Goal: Transaction & Acquisition: Subscribe to service/newsletter

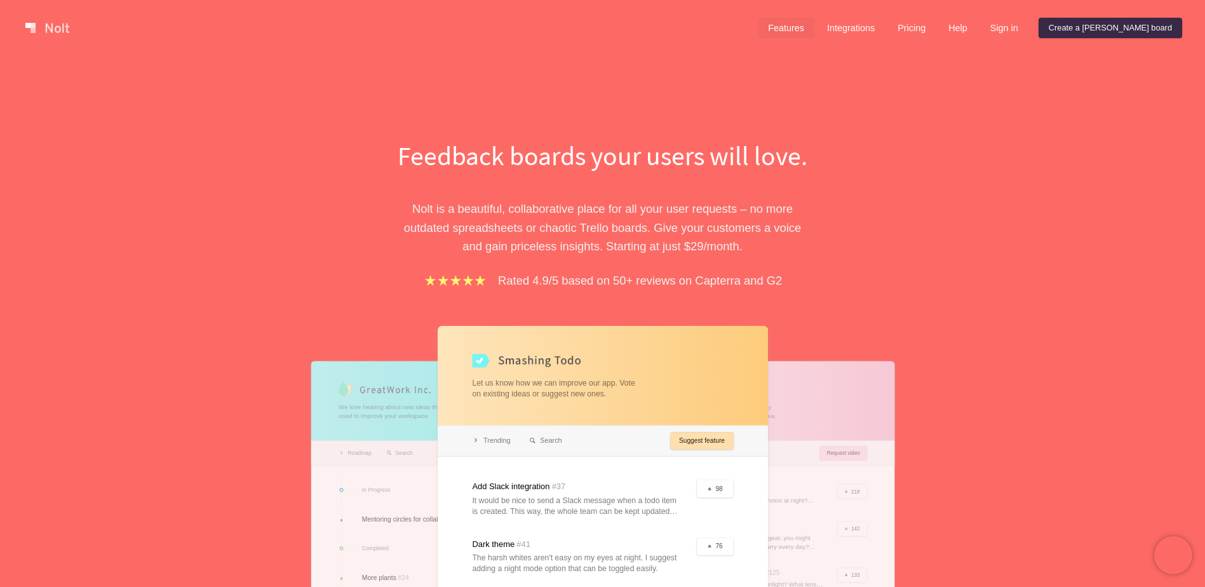
click at [814, 22] on link "Features" at bounding box center [786, 28] width 57 height 20
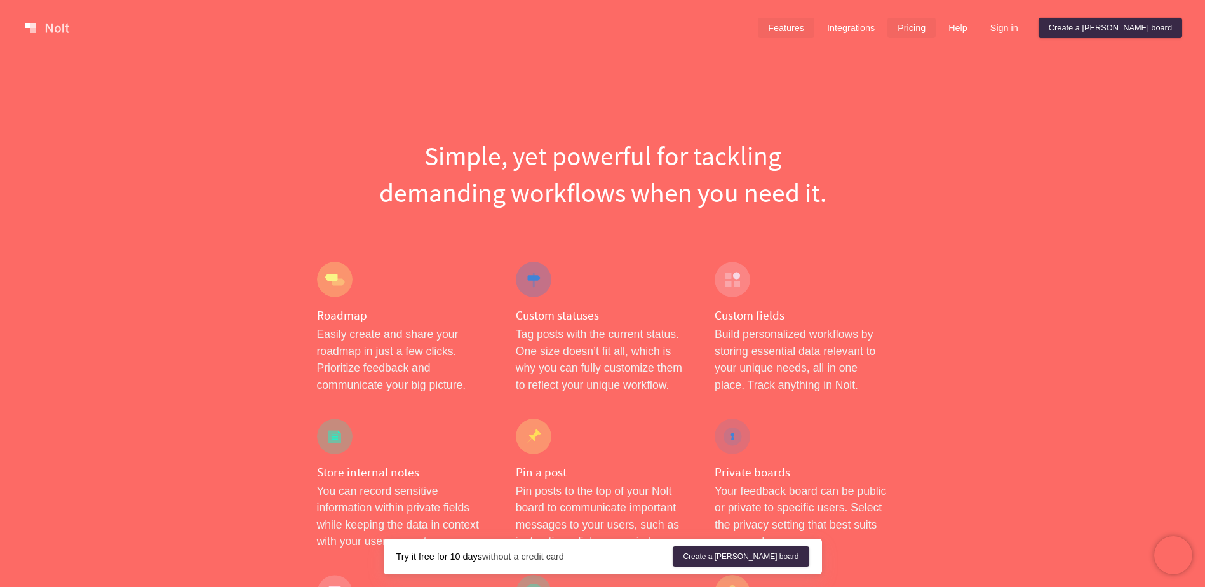
click at [936, 25] on link "Pricing" at bounding box center [911, 28] width 48 height 20
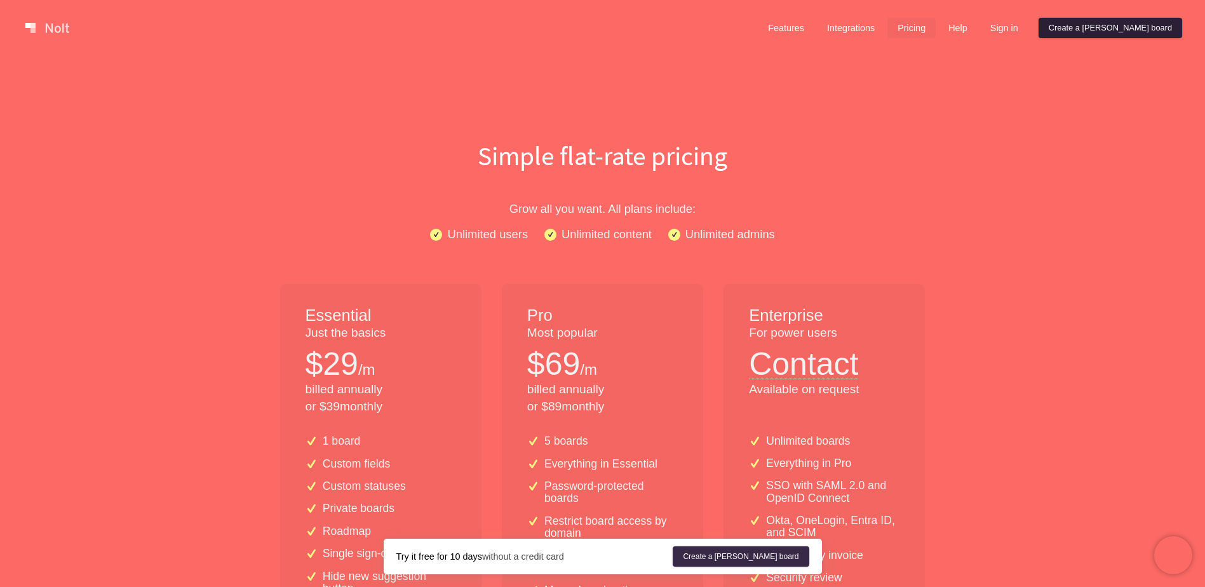
click at [1159, 20] on link "Create a [PERSON_NAME] board" at bounding box center [1111, 28] width 144 height 20
